Goal: Book appointment/travel/reservation

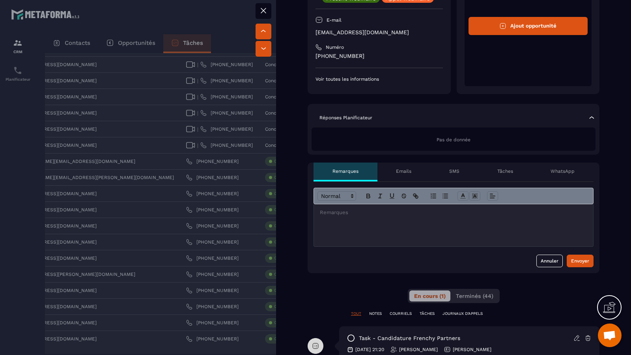
scroll to position [91, 0]
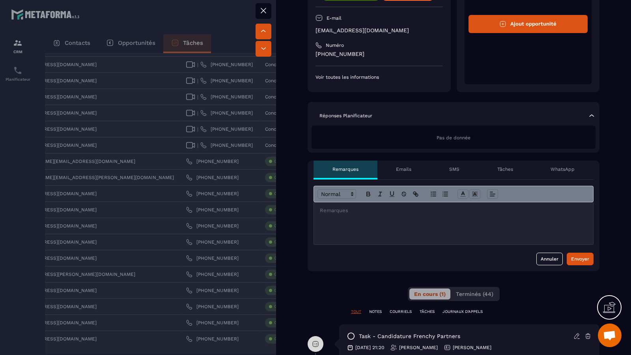
click at [512, 216] on div at bounding box center [453, 224] width 279 height 42
click at [384, 229] on div at bounding box center [453, 224] width 279 height 42
click at [409, 226] on p "**********" at bounding box center [454, 225] width 268 height 7
click at [471, 227] on p "**********" at bounding box center [454, 225] width 268 height 7
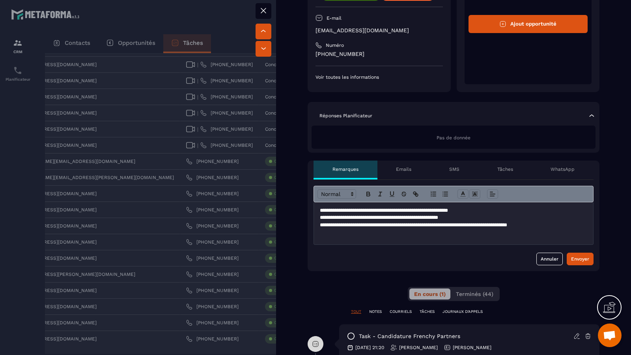
click at [320, 225] on p "**********" at bounding box center [454, 225] width 268 height 7
click at [449, 236] on p at bounding box center [453, 239] width 267 height 7
click at [524, 235] on p "**********" at bounding box center [454, 229] width 268 height 15
click at [399, 231] on p "**********" at bounding box center [454, 229] width 268 height 15
click at [320, 224] on p "**********" at bounding box center [454, 229] width 268 height 15
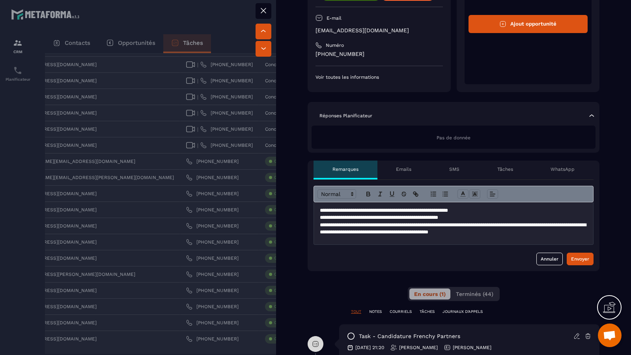
click at [375, 237] on p at bounding box center [453, 239] width 267 height 7
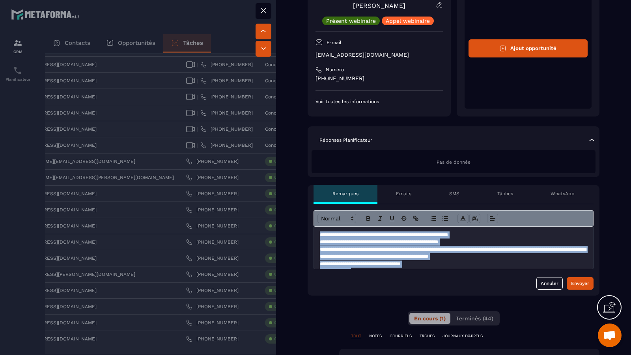
scroll to position [45, 0]
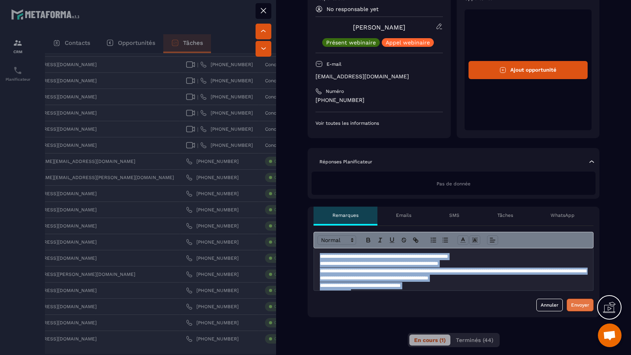
click at [586, 309] on button "Envoyer" at bounding box center [579, 305] width 27 height 13
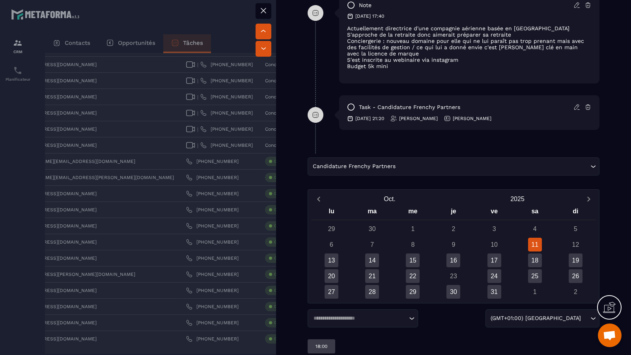
scroll to position [435, 0]
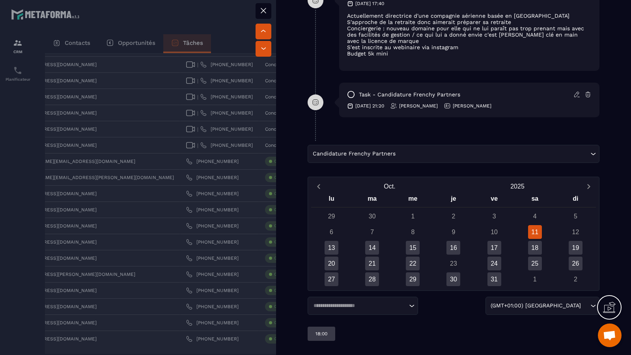
click at [508, 158] on div "Candidature Frenchy Partners Loading..." at bounding box center [453, 154] width 292 height 18
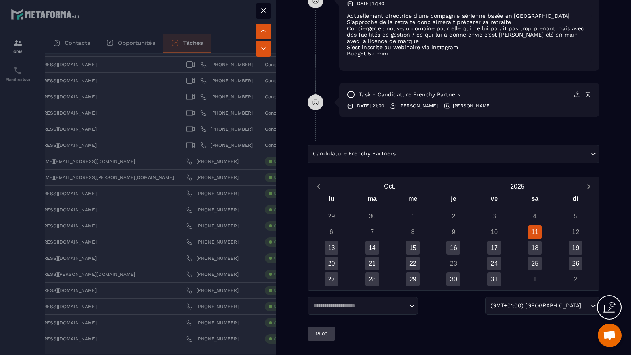
click at [439, 156] on input "Search for option" at bounding box center [492, 154] width 191 height 9
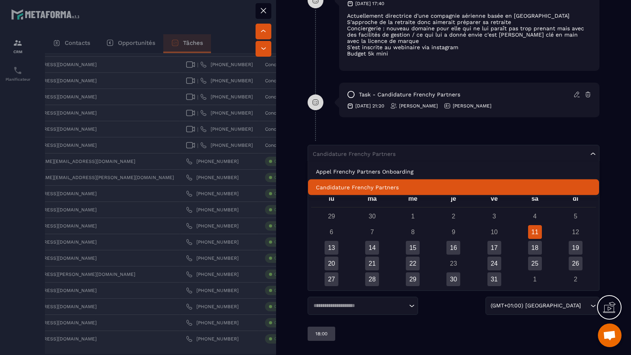
click at [428, 187] on p "Candidature Frenchy Partners" at bounding box center [453, 188] width 275 height 8
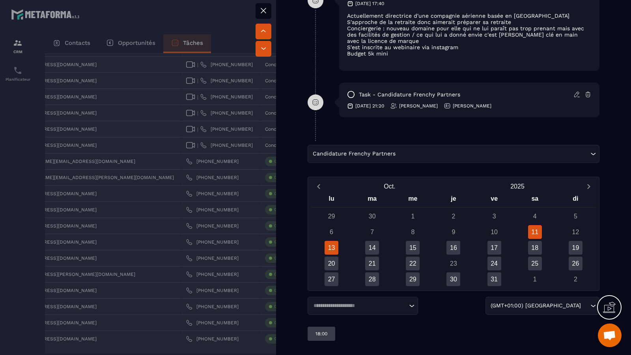
click at [327, 250] on div "13" at bounding box center [331, 248] width 14 height 14
click at [368, 243] on div "14" at bounding box center [372, 248] width 14 height 14
click at [406, 251] on div "15" at bounding box center [413, 248] width 14 height 14
click at [324, 333] on p "10:00" at bounding box center [321, 334] width 12 height 6
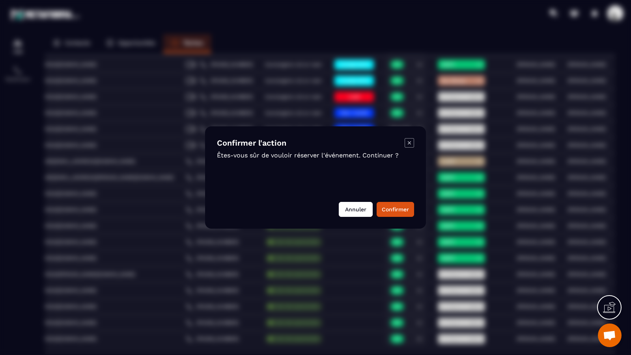
click at [362, 209] on button "Annuler" at bounding box center [356, 209] width 34 height 15
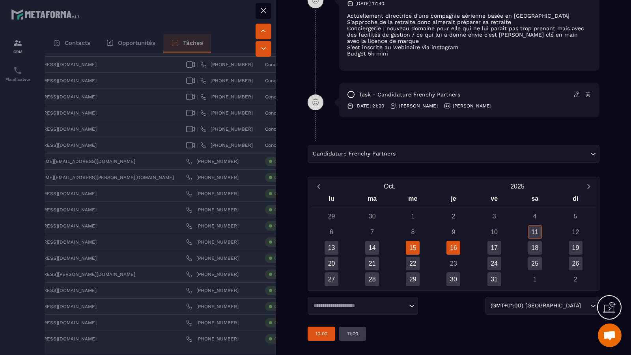
click at [455, 250] on div "16" at bounding box center [453, 248] width 14 height 14
click at [377, 248] on div "14" at bounding box center [372, 248] width 14 height 14
click at [325, 249] on div "13" at bounding box center [331, 248] width 14 height 14
click at [500, 246] on div "17" at bounding box center [494, 248] width 14 height 14
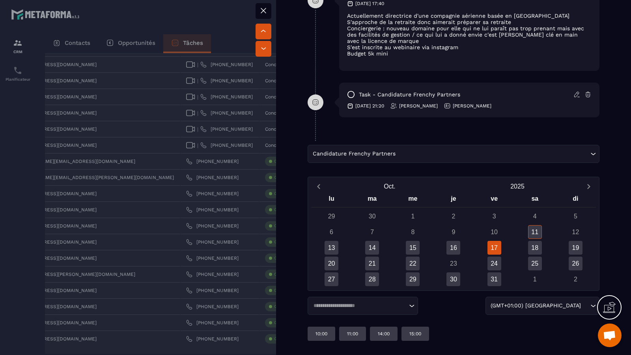
click at [542, 247] on div "18" at bounding box center [534, 248] width 41 height 14
click at [535, 247] on div "18" at bounding box center [535, 248] width 14 height 14
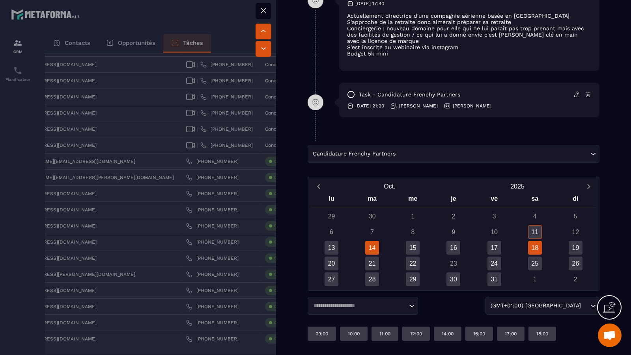
click at [371, 249] on div "14" at bounding box center [372, 248] width 14 height 14
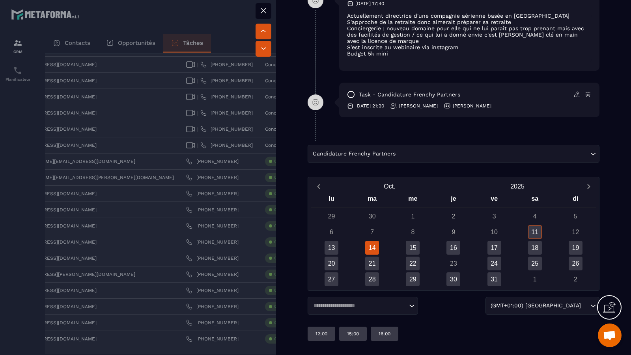
click at [342, 248] on div "13" at bounding box center [331, 248] width 41 height 14
click at [334, 248] on div "13" at bounding box center [331, 248] width 14 height 14
click at [415, 246] on div "15" at bounding box center [413, 248] width 14 height 14
click at [353, 332] on p "11:00" at bounding box center [352, 334] width 11 height 6
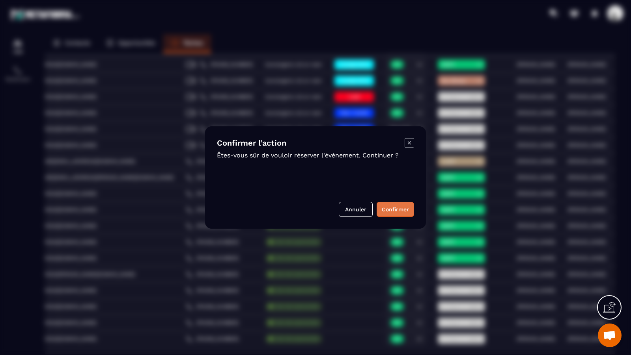
click at [404, 208] on button "Confirmer" at bounding box center [394, 209] width 37 height 15
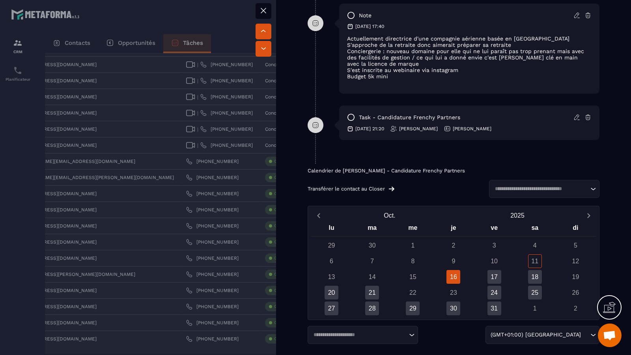
scroll to position [491, 0]
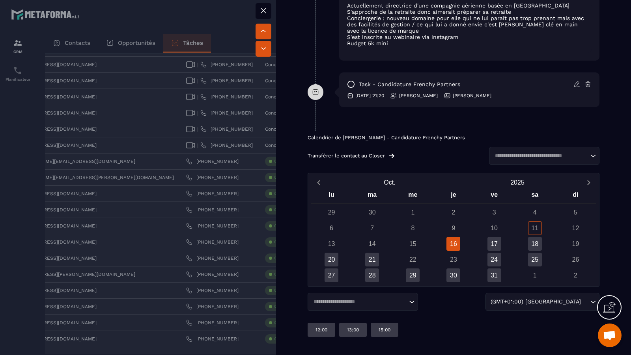
click at [531, 156] on input "Search for option" at bounding box center [540, 156] width 96 height 8
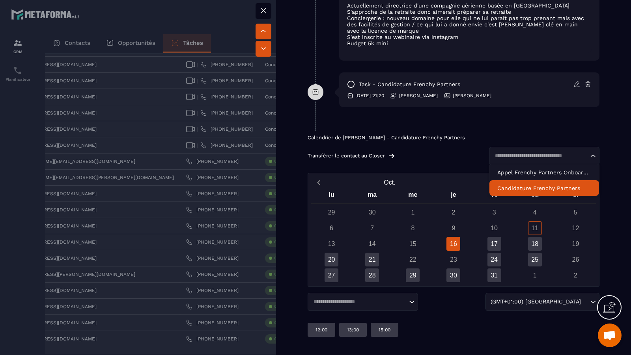
click at [538, 186] on p "Candidature Frenchy Partners" at bounding box center [544, 188] width 94 height 8
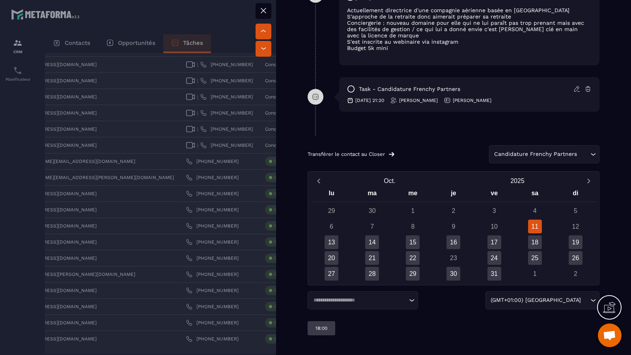
scroll to position [485, 0]
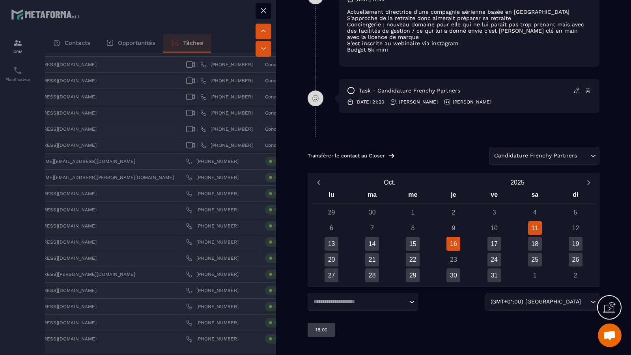
click at [452, 240] on div "16" at bounding box center [453, 244] width 14 height 14
click at [409, 239] on div "15" at bounding box center [413, 244] width 14 height 14
click at [493, 243] on div "17" at bounding box center [494, 244] width 14 height 14
click at [447, 244] on div "16" at bounding box center [453, 244] width 14 height 14
click at [502, 242] on div "17" at bounding box center [494, 244] width 41 height 14
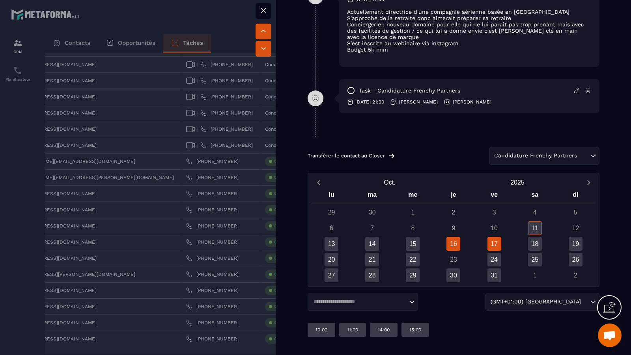
click at [455, 244] on div "16" at bounding box center [453, 244] width 14 height 14
click at [497, 246] on div "17" at bounding box center [494, 244] width 14 height 14
click at [536, 242] on div "18" at bounding box center [535, 244] width 14 height 14
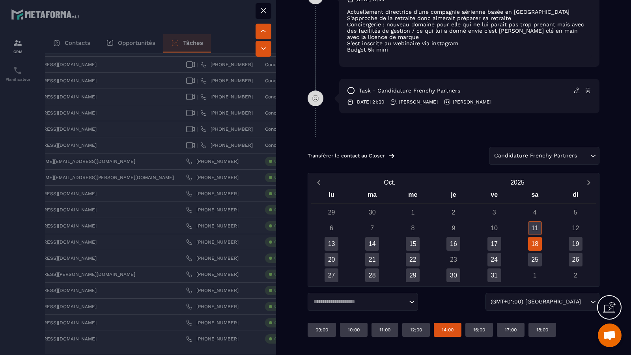
click at [451, 327] on p "14:00" at bounding box center [447, 330] width 12 height 6
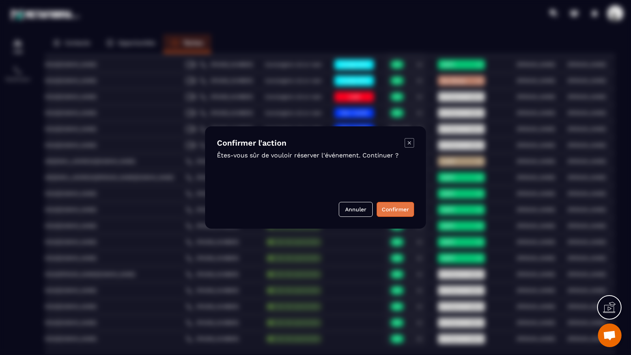
click at [394, 208] on button "Confirmer" at bounding box center [394, 209] width 37 height 15
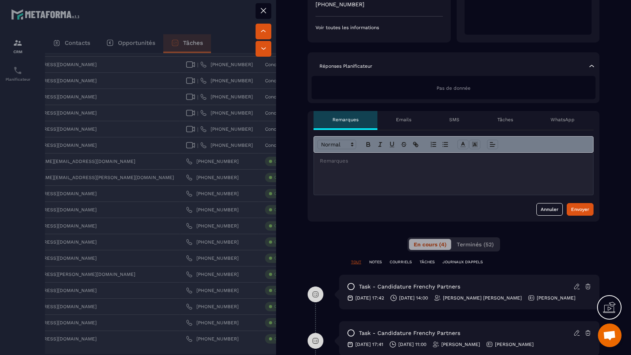
scroll to position [137, 0]
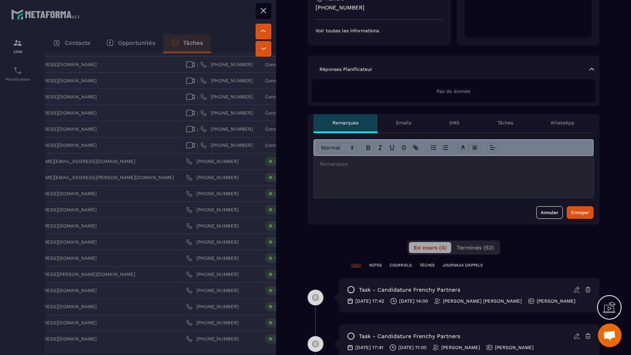
click at [270, 166] on div at bounding box center [315, 177] width 631 height 355
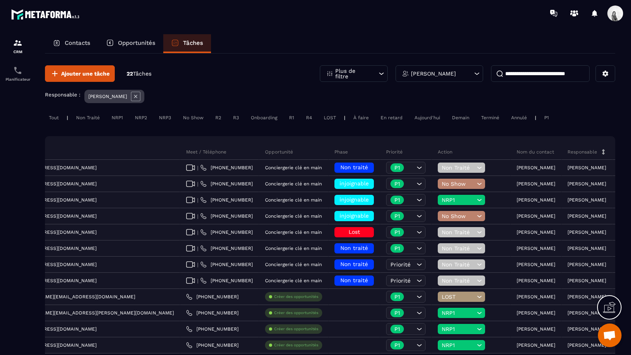
click at [122, 93] on div "[PERSON_NAME]" at bounding box center [114, 96] width 60 height 13
click at [134, 97] on icon at bounding box center [135, 96] width 3 height 3
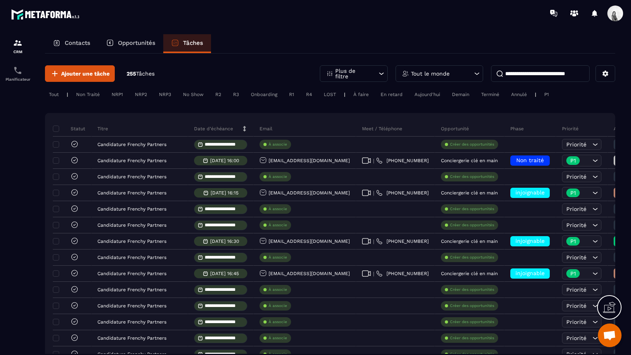
click at [534, 71] on input at bounding box center [540, 73] width 99 height 17
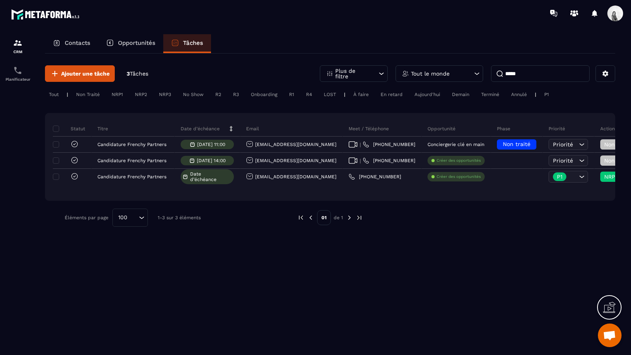
scroll to position [0, 225]
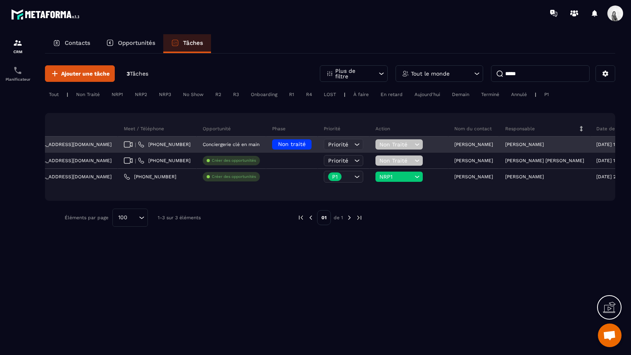
type input "*****"
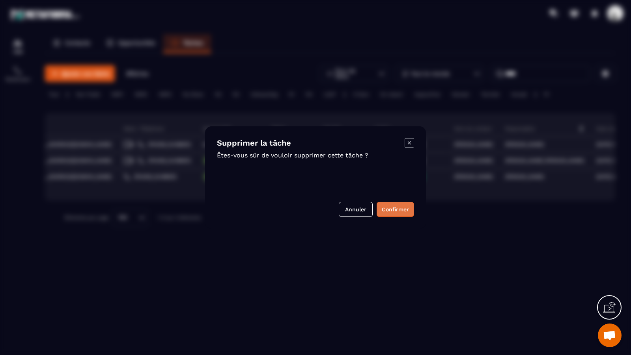
click at [406, 208] on button "Confirmer" at bounding box center [394, 209] width 37 height 15
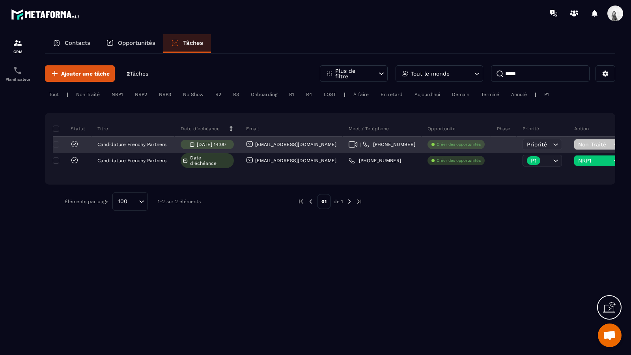
scroll to position [0, 199]
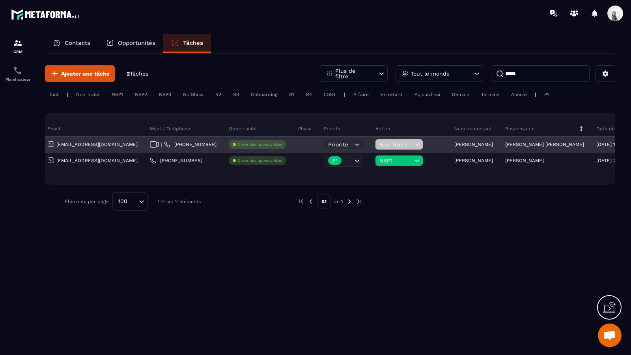
click at [505, 142] on p "[PERSON_NAME] [PERSON_NAME]" at bounding box center [544, 145] width 79 height 6
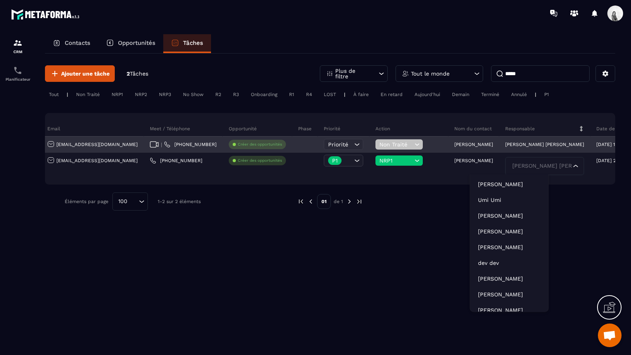
click at [454, 145] on p "[PERSON_NAME]" at bounding box center [473, 145] width 39 height 6
